Goal: Task Accomplishment & Management: Manage account settings

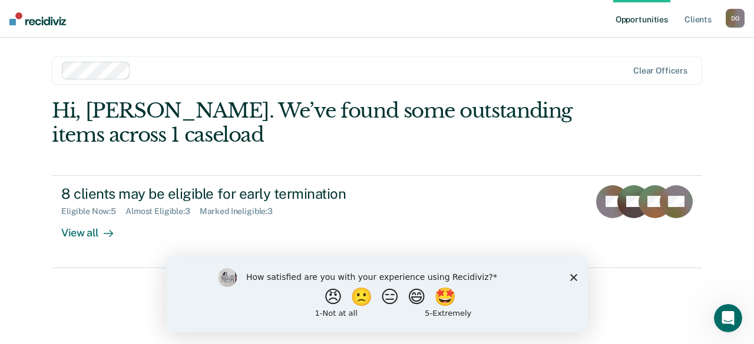
click at [572, 277] on polygon "Close survey" at bounding box center [573, 277] width 7 height 7
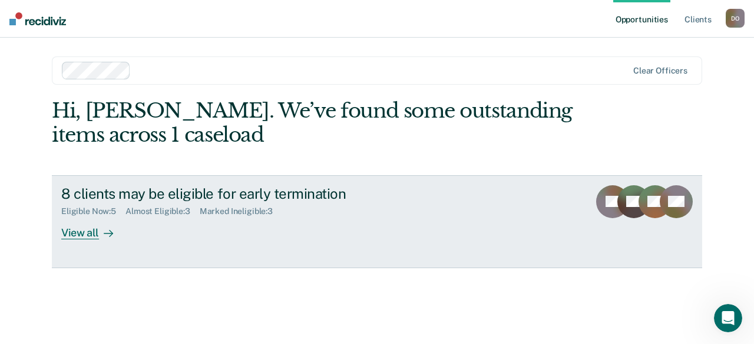
click at [88, 229] on div "View all" at bounding box center [94, 228] width 66 height 23
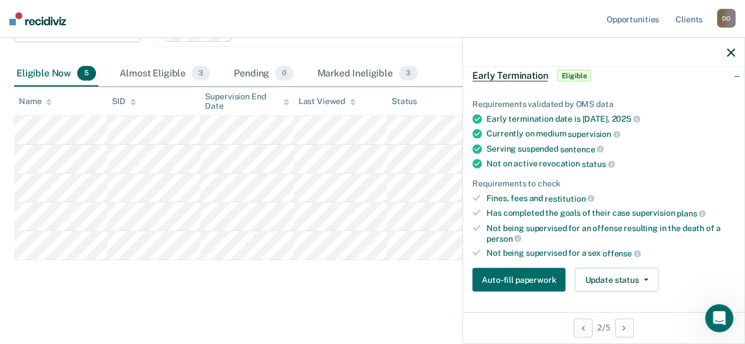
scroll to position [118, 0]
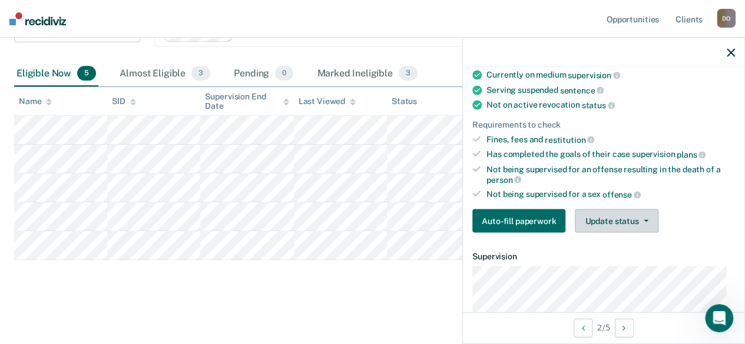
click at [614, 216] on button "Update status" at bounding box center [616, 222] width 83 height 24
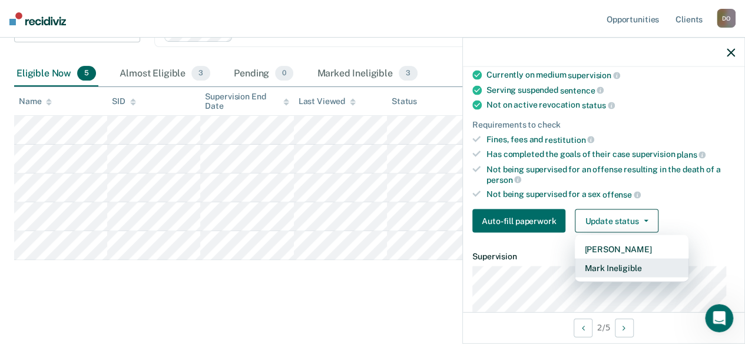
click at [606, 262] on button "Mark Ineligible" at bounding box center [632, 268] width 114 height 19
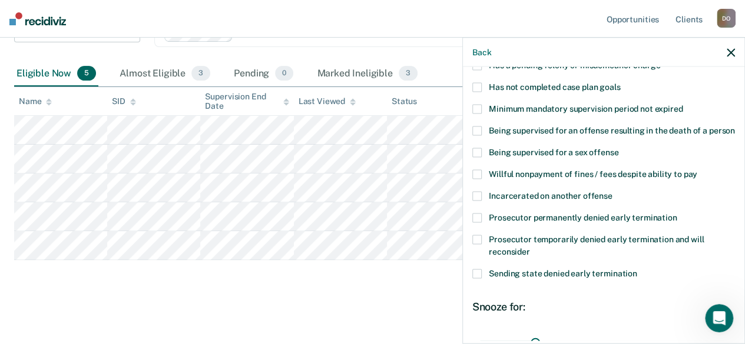
click at [475, 180] on span at bounding box center [476, 174] width 9 height 9
click at [697, 170] on input "Willful nonpayment of fines / fees despite ability to pay" at bounding box center [697, 170] width 0 height 0
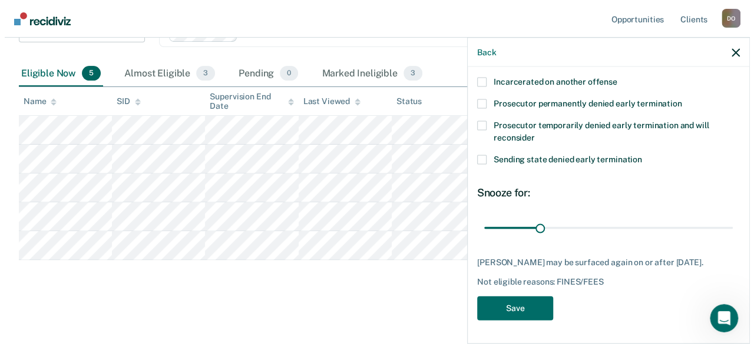
scroll to position [243, 0]
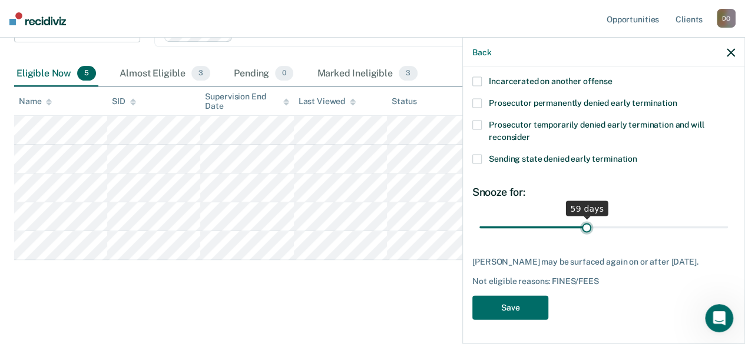
drag, startPoint x: 533, startPoint y: 230, endPoint x: 583, endPoint y: 233, distance: 50.1
type input "59"
click at [583, 233] on input "range" at bounding box center [603, 227] width 248 height 21
click at [537, 310] on button "Save" at bounding box center [510, 308] width 76 height 24
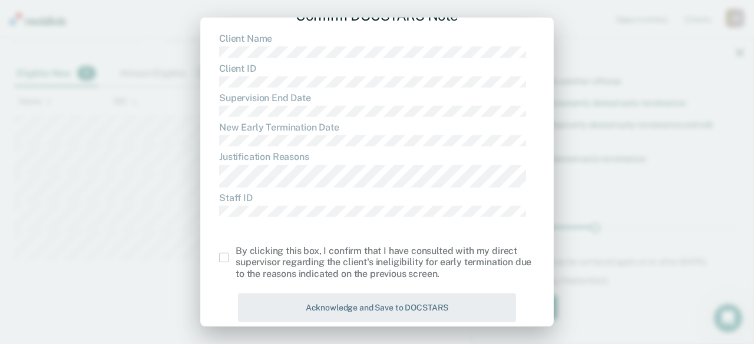
scroll to position [70, 0]
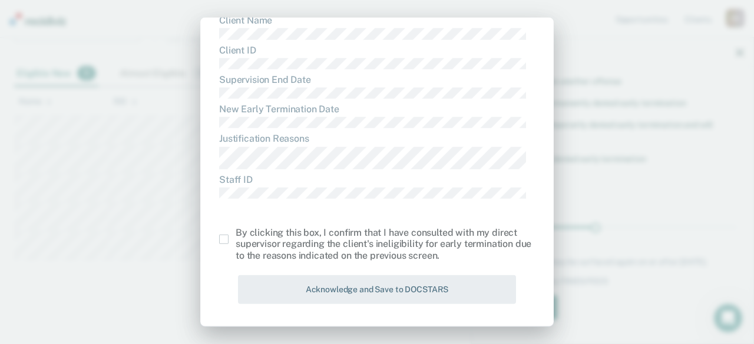
click at [223, 243] on span at bounding box center [223, 239] width 9 height 9
click at [235, 235] on input "checkbox" at bounding box center [235, 235] width 0 height 0
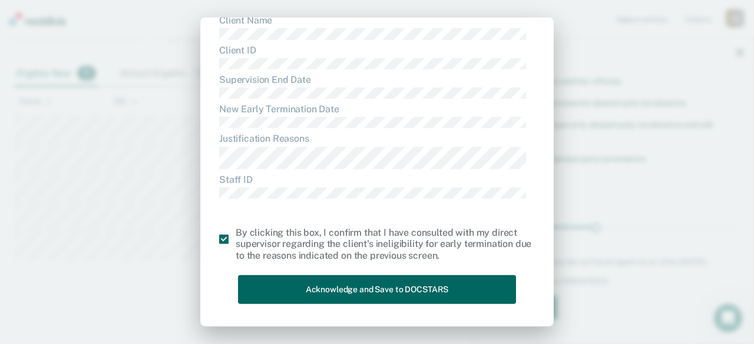
click at [460, 287] on button "Acknowledge and Save to DOCSTARS" at bounding box center [377, 290] width 278 height 29
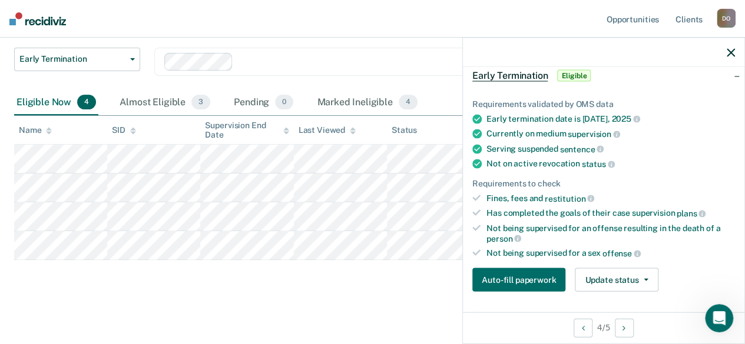
scroll to position [118, 0]
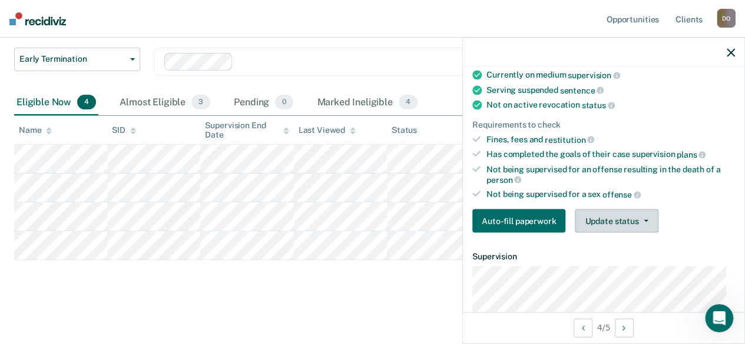
click at [616, 213] on button "Update status" at bounding box center [616, 222] width 83 height 24
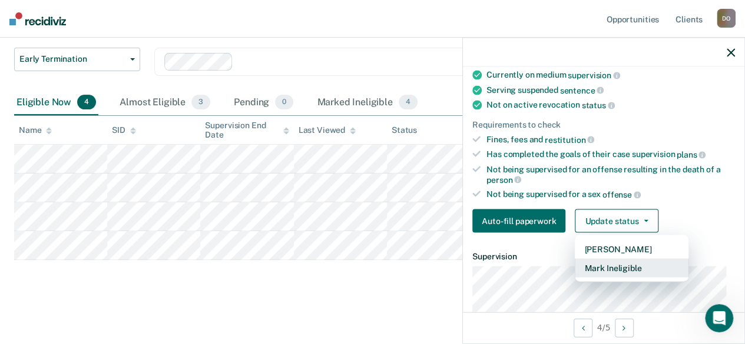
click at [621, 264] on button "Mark Ineligible" at bounding box center [632, 268] width 114 height 19
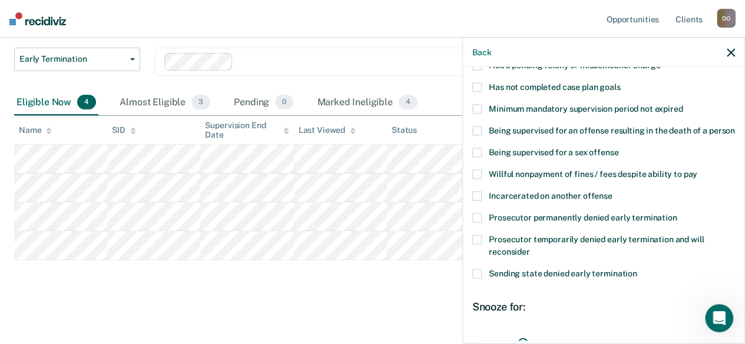
scroll to position [0, 0]
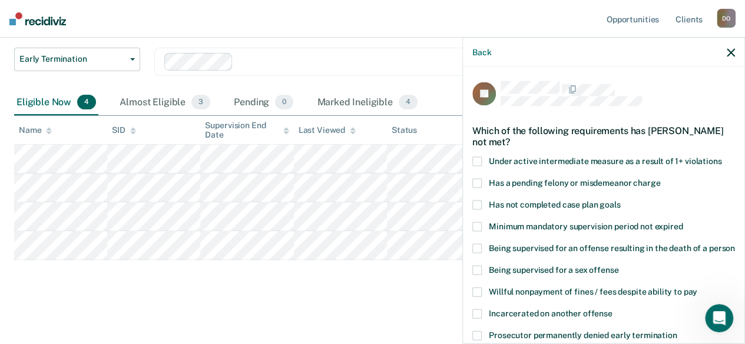
click at [476, 158] on span at bounding box center [476, 161] width 9 height 9
click at [721, 157] on input "Under active intermediate measure as a result of 1+ violations" at bounding box center [721, 157] width 0 height 0
click at [473, 205] on span at bounding box center [476, 205] width 9 height 9
click at [620, 201] on input "Has not completed case plan goals" at bounding box center [620, 201] width 0 height 0
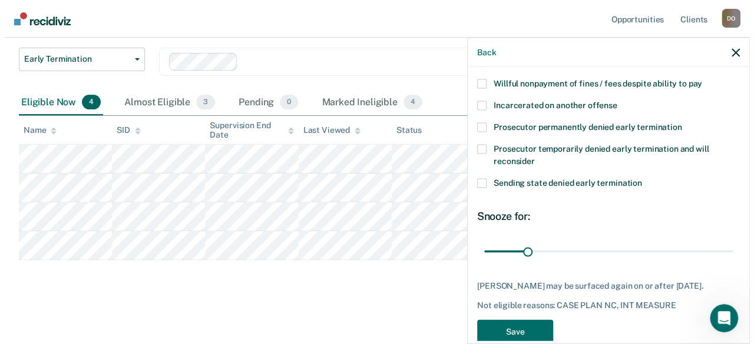
scroll to position [243, 0]
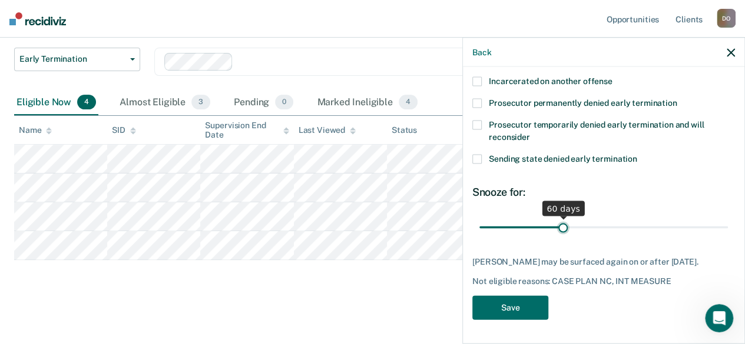
drag, startPoint x: 520, startPoint y: 228, endPoint x: 560, endPoint y: 230, distance: 39.5
type input "60"
click at [560, 230] on input "range" at bounding box center [603, 227] width 248 height 21
click at [529, 308] on button "Save" at bounding box center [510, 308] width 76 height 24
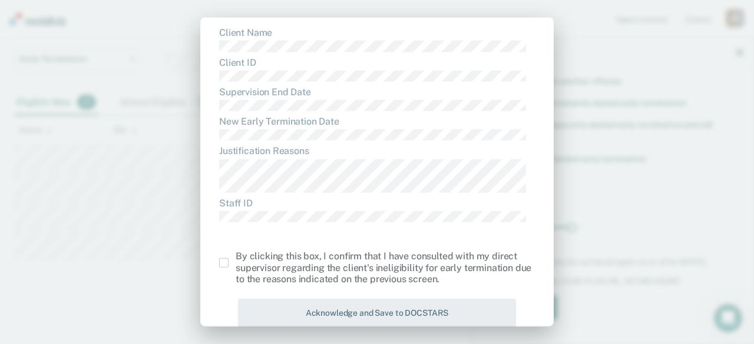
scroll to position [81, 0]
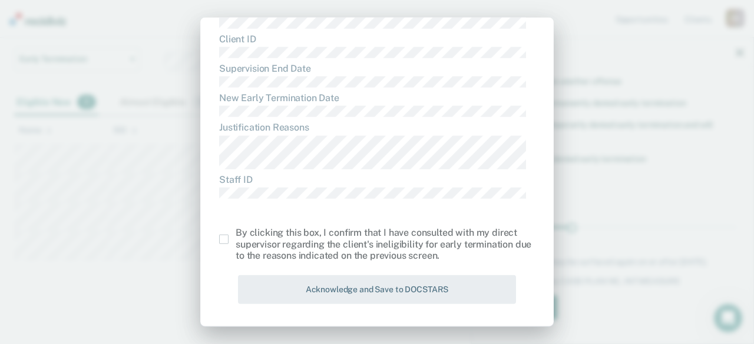
click at [227, 242] on span at bounding box center [223, 239] width 9 height 9
click at [235, 235] on input "checkbox" at bounding box center [235, 235] width 0 height 0
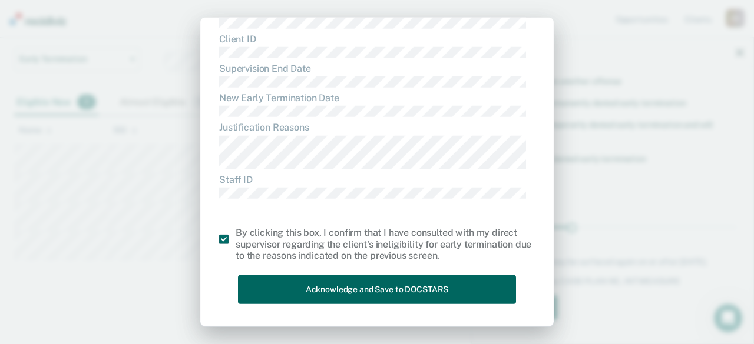
click at [486, 287] on button "Acknowledge and Save to DOCSTARS" at bounding box center [377, 290] width 278 height 29
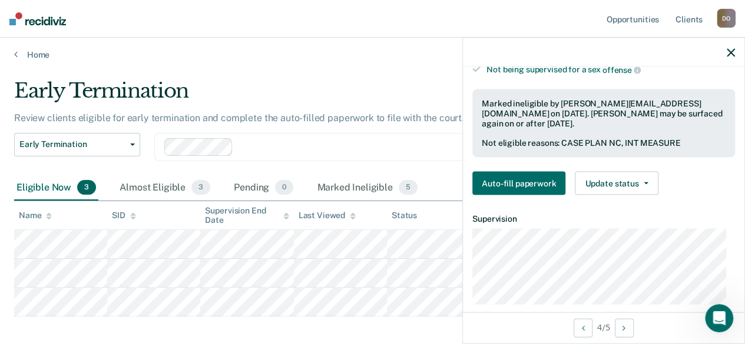
scroll to position [0, 0]
